Goal: Navigation & Orientation: Understand site structure

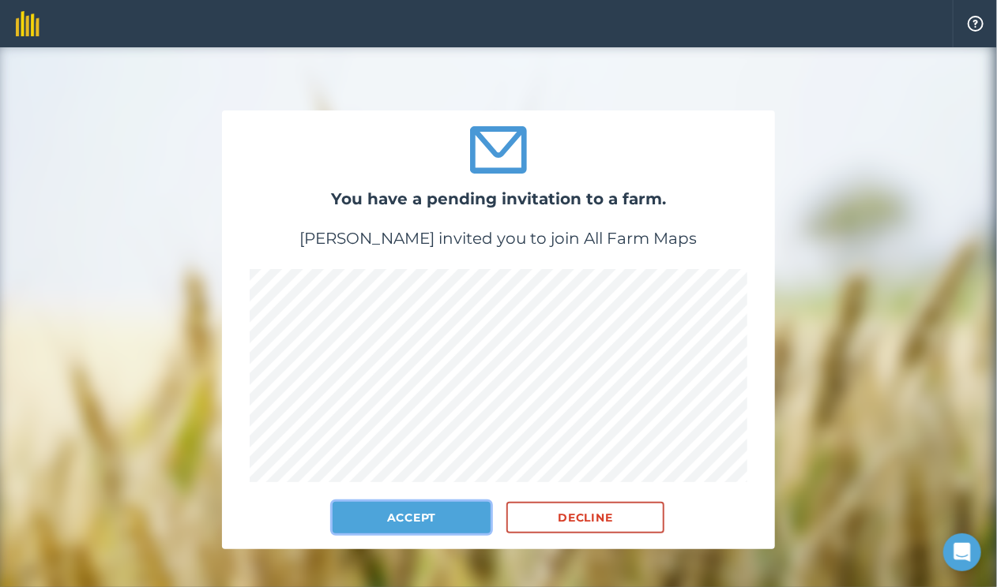
click at [429, 511] on button "Accept" at bounding box center [411, 518] width 158 height 32
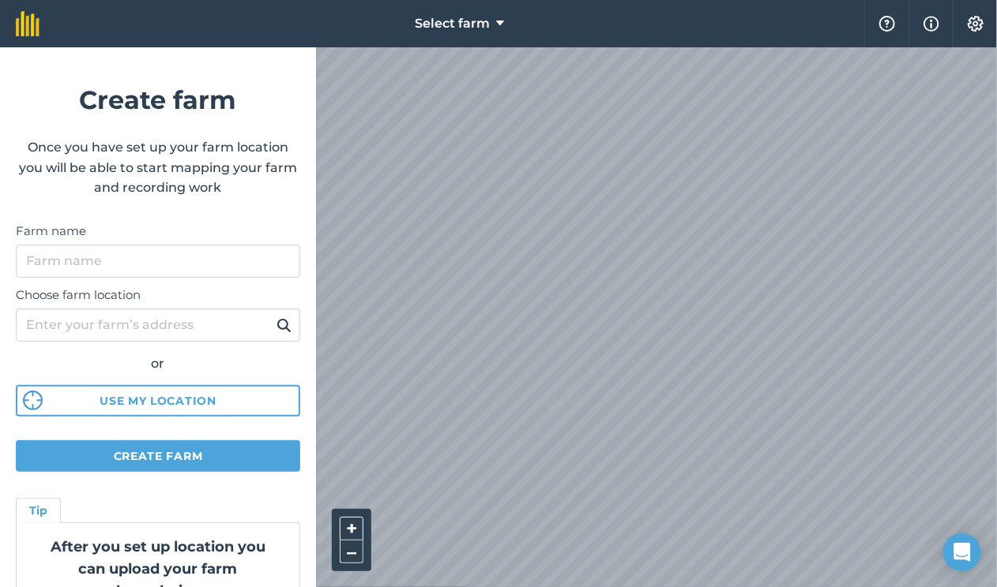
click at [186, 214] on div "Farm name" at bounding box center [158, 246] width 284 height 64
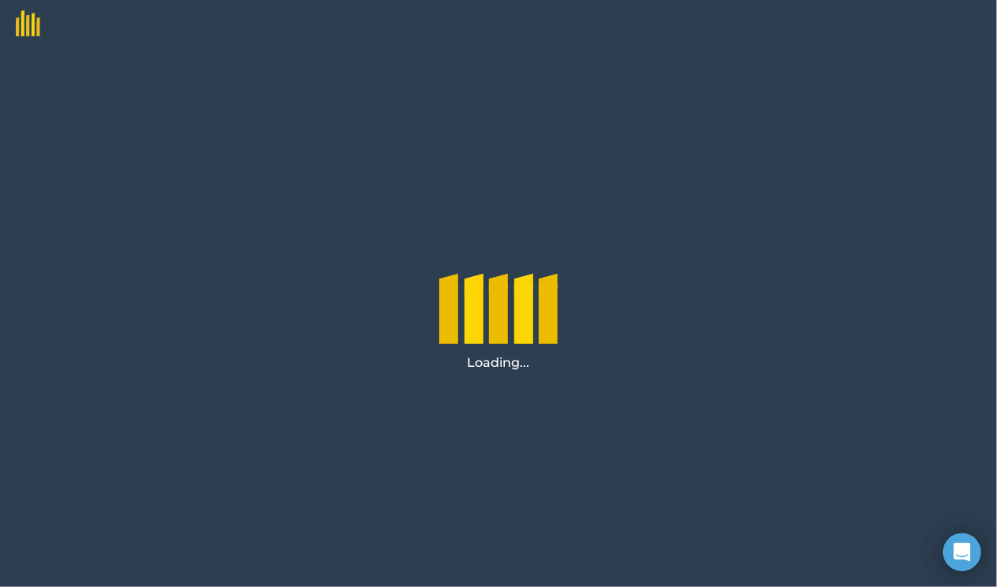
click at [385, 104] on div "Loading..." at bounding box center [498, 317] width 997 height 540
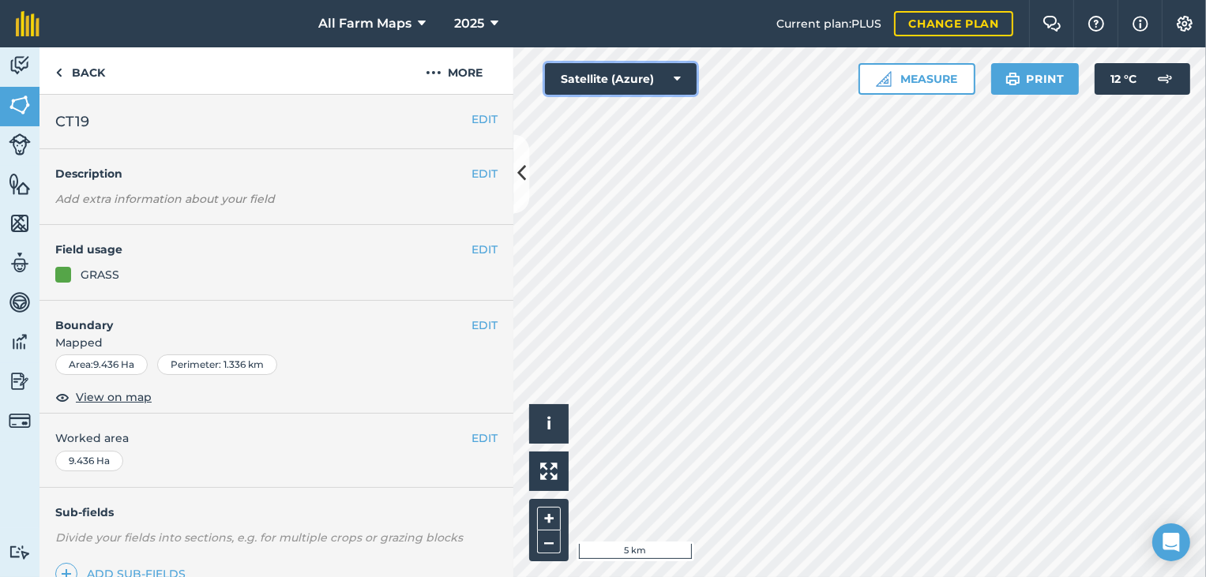
click at [679, 77] on icon at bounding box center [677, 79] width 7 height 16
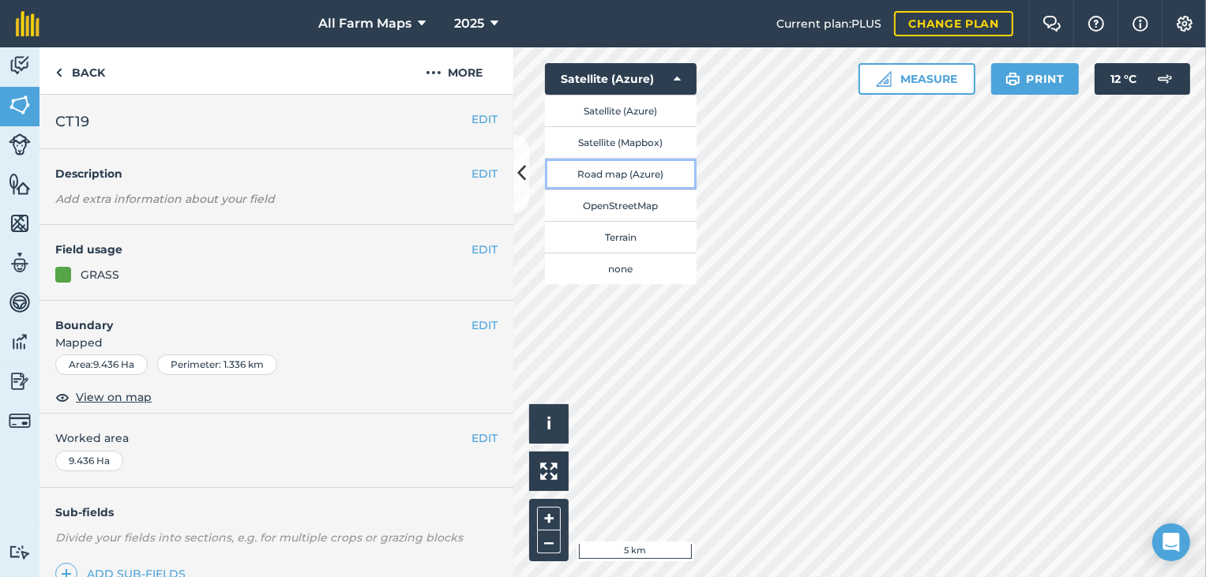
click at [622, 167] on button "Road map (Azure)" at bounding box center [621, 174] width 152 height 32
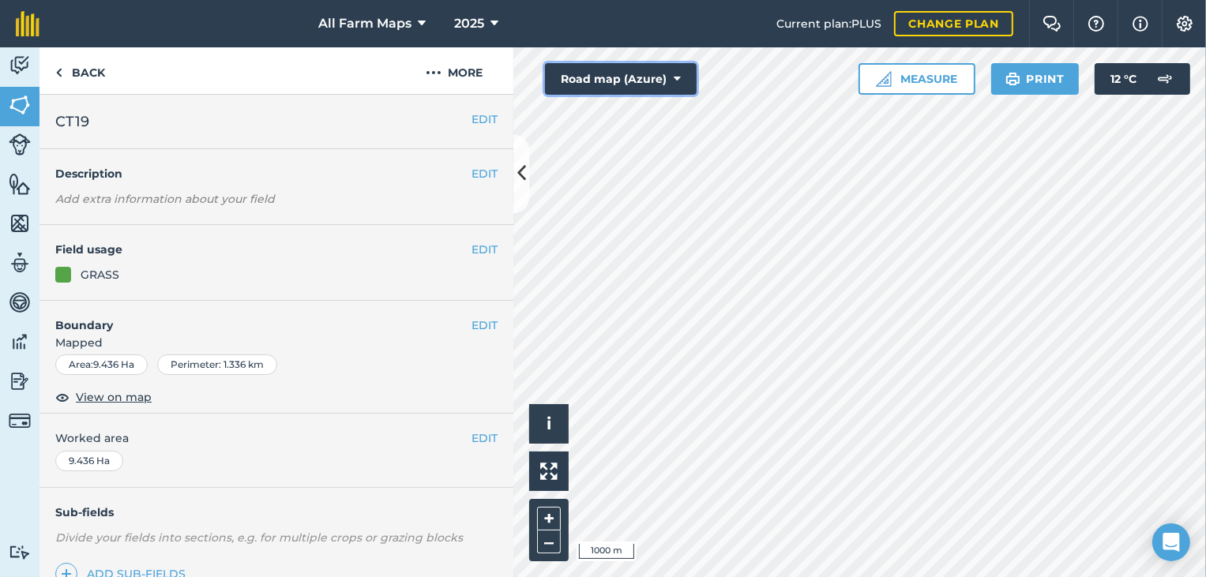
click at [674, 75] on icon at bounding box center [677, 79] width 7 height 16
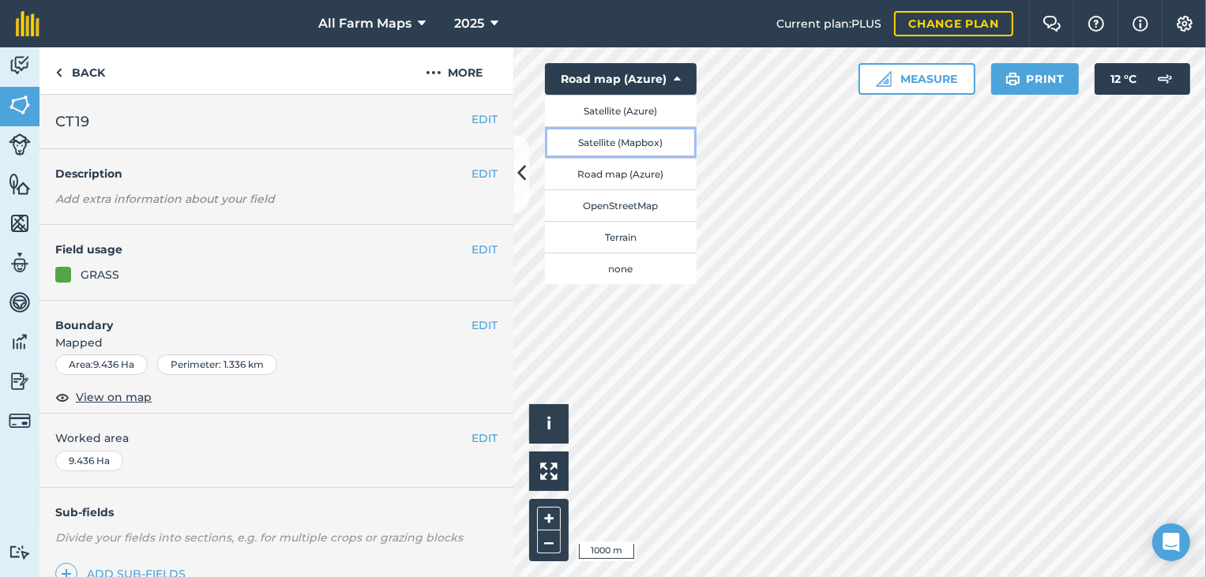
click at [604, 141] on button "Satellite (Mapbox)" at bounding box center [621, 142] width 152 height 32
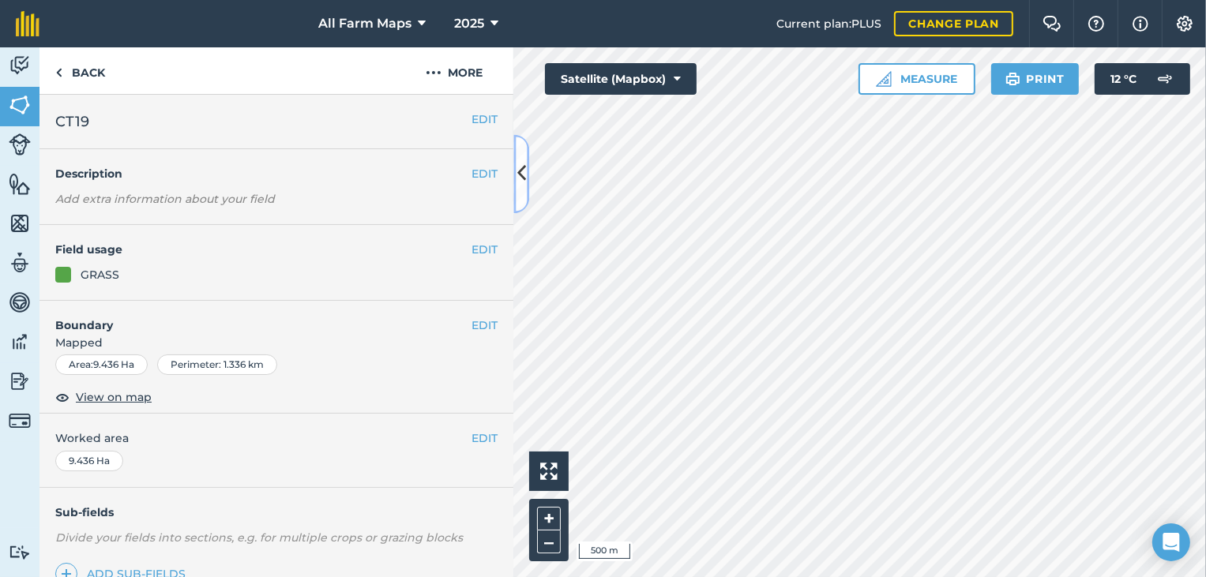
click at [517, 181] on icon at bounding box center [521, 174] width 9 height 28
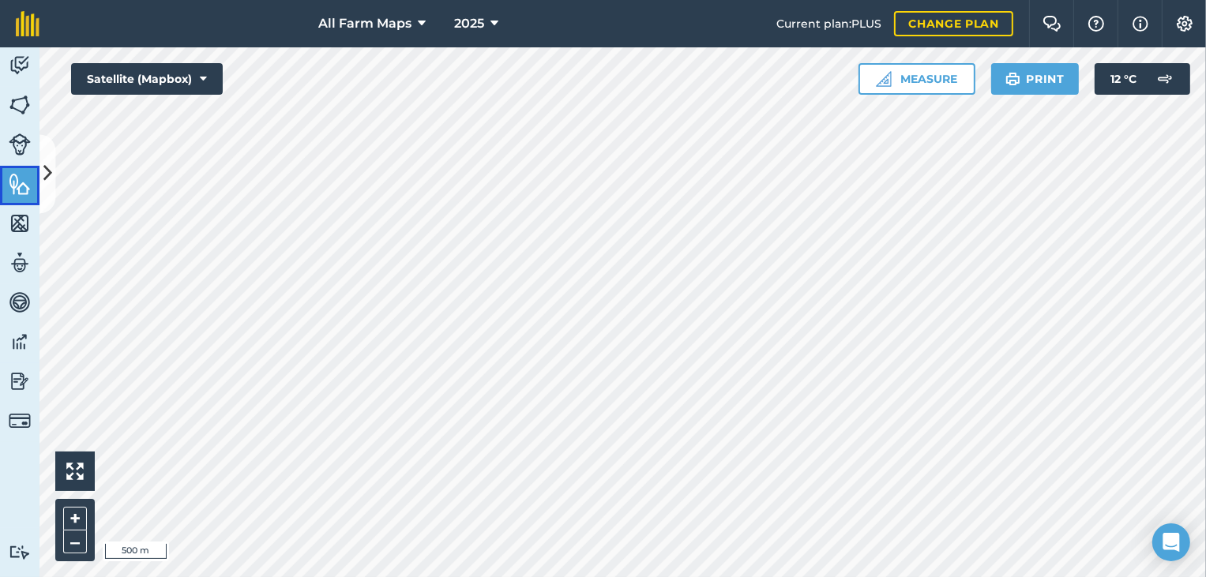
click at [16, 186] on img at bounding box center [20, 184] width 22 height 24
click at [22, 375] on img at bounding box center [20, 382] width 22 height 24
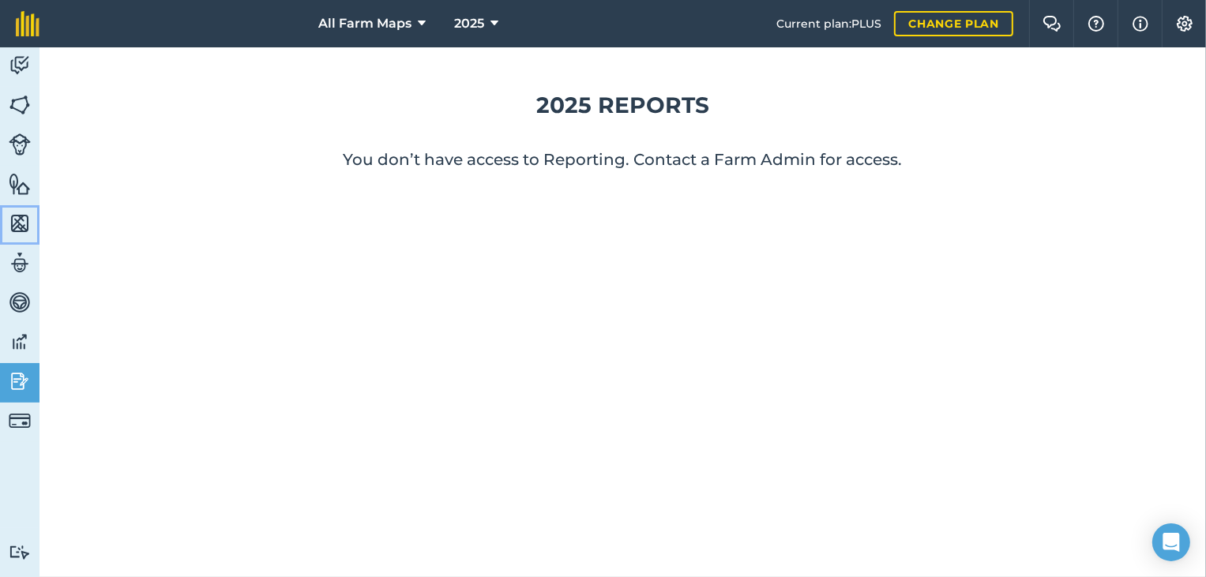
click at [19, 227] on img at bounding box center [20, 224] width 22 height 24
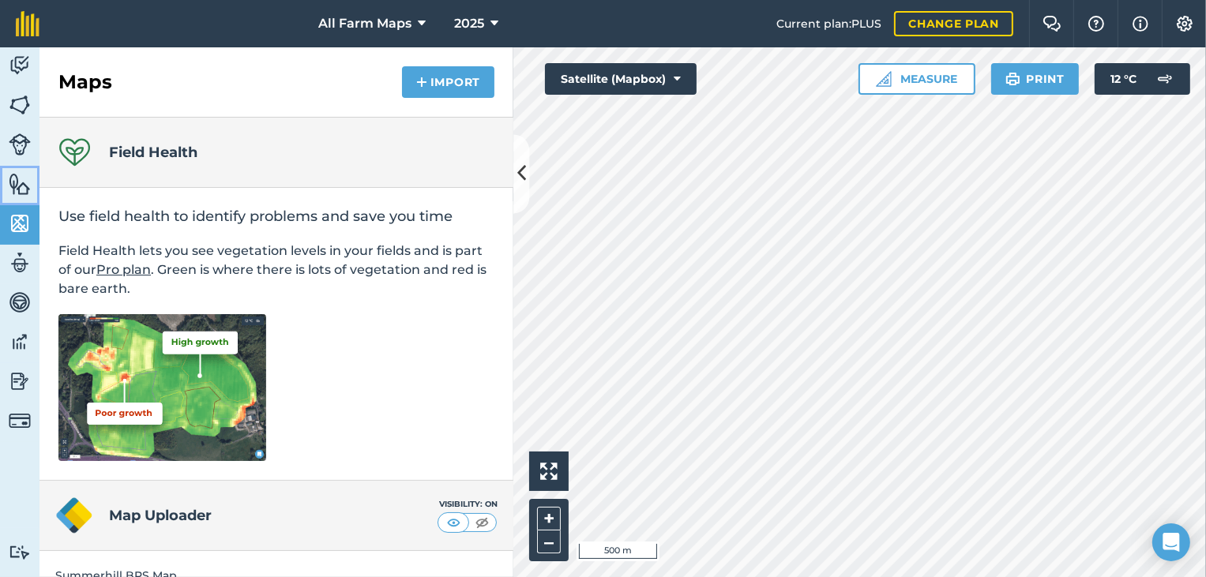
click at [21, 182] on img at bounding box center [20, 184] width 22 height 24
